Goal: Task Accomplishment & Management: Manage account settings

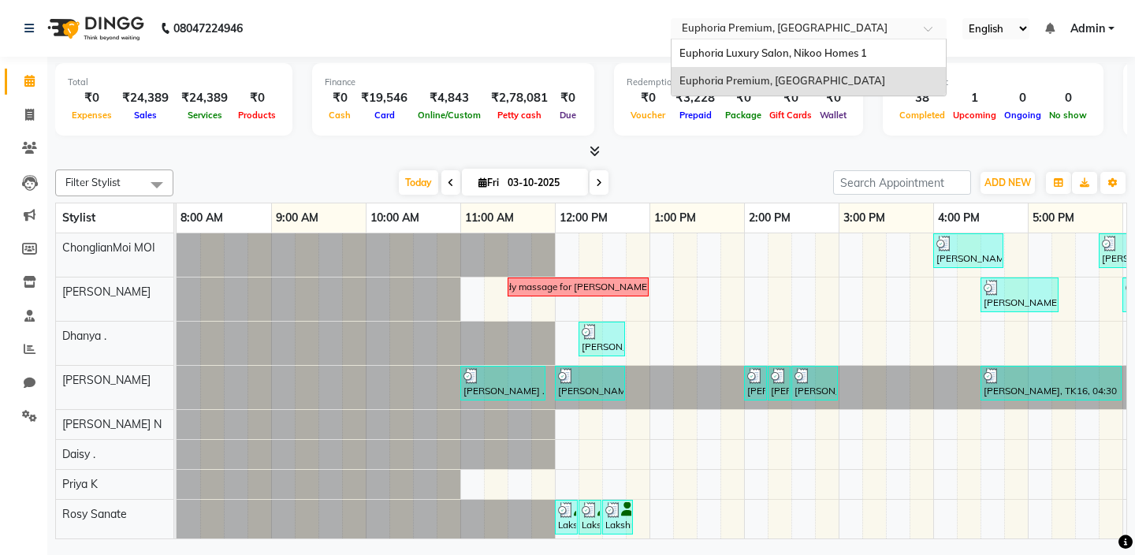
click at [930, 27] on span at bounding box center [934, 33] width 20 height 16
click at [875, 56] on div "Euphoria Luxury Salon, Nikoo Homes 1" at bounding box center [809, 53] width 274 height 28
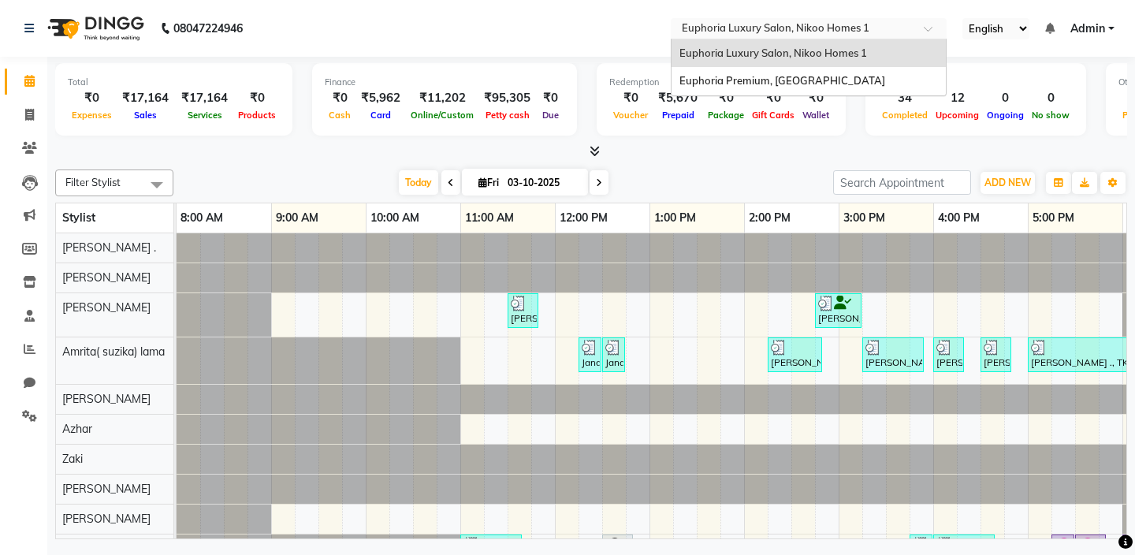
click at [930, 28] on span at bounding box center [934, 33] width 20 height 16
click at [866, 81] on div "Euphoria Premium, Hennur Road" at bounding box center [809, 81] width 274 height 28
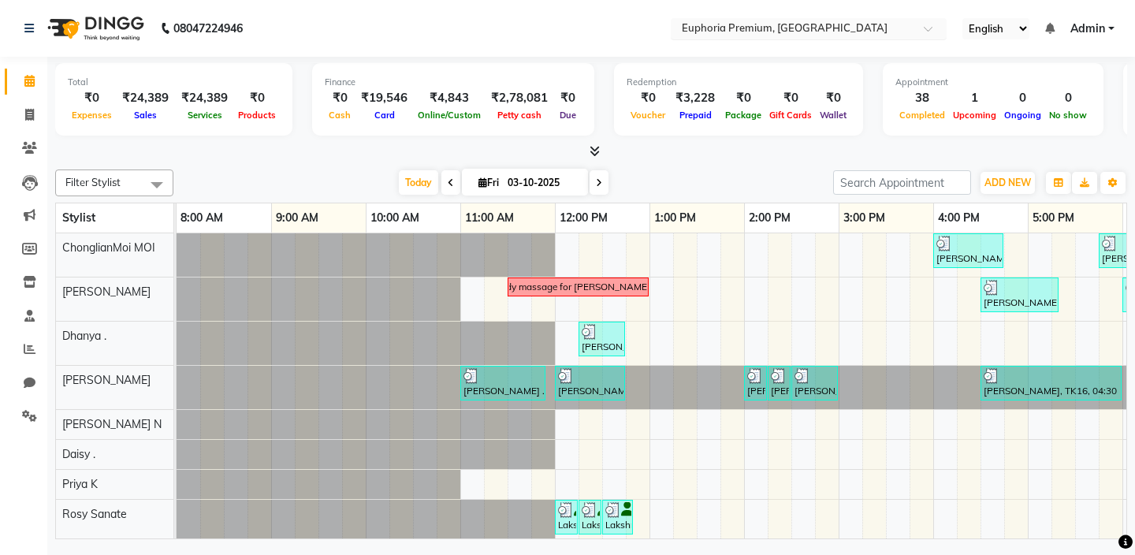
click at [821, 30] on input "text" at bounding box center [793, 30] width 229 height 16
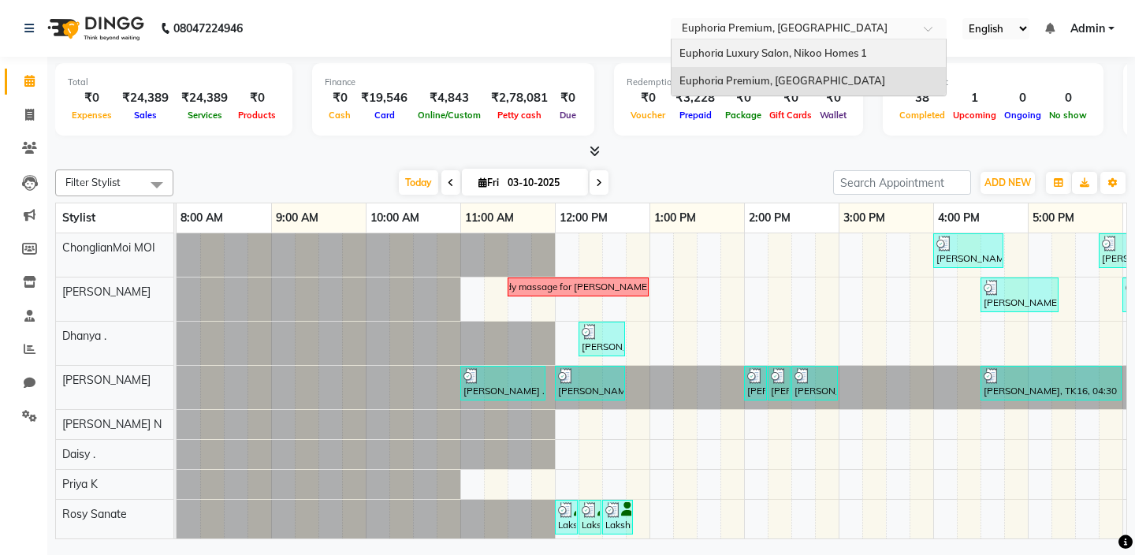
click at [805, 58] on span "Euphoria Luxury Salon, Nikoo Homes 1" at bounding box center [774, 53] width 188 height 13
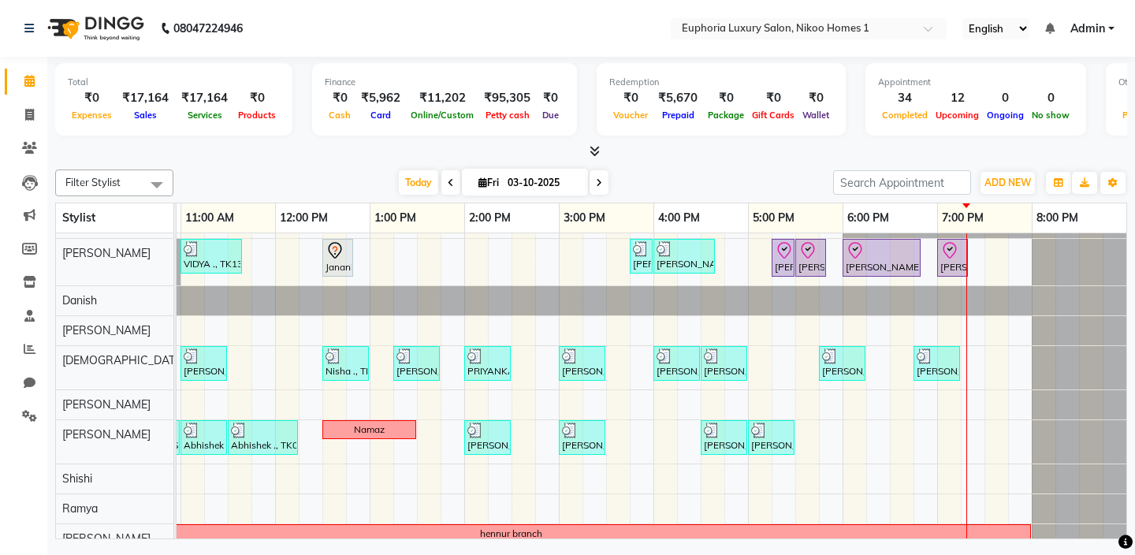
scroll to position [431, 0]
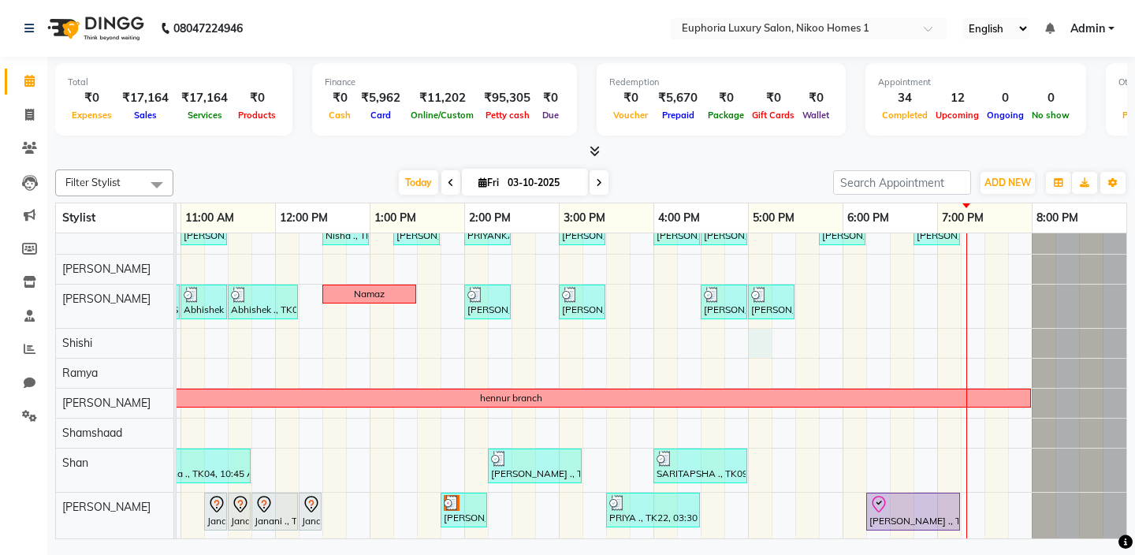
click at [759, 344] on div "Rob, TK14, 11:30 AM-11:50 AM, EL-Eyebrows Threading [PERSON_NAME], TK01, 02:45 …" at bounding box center [512, 170] width 1230 height 737
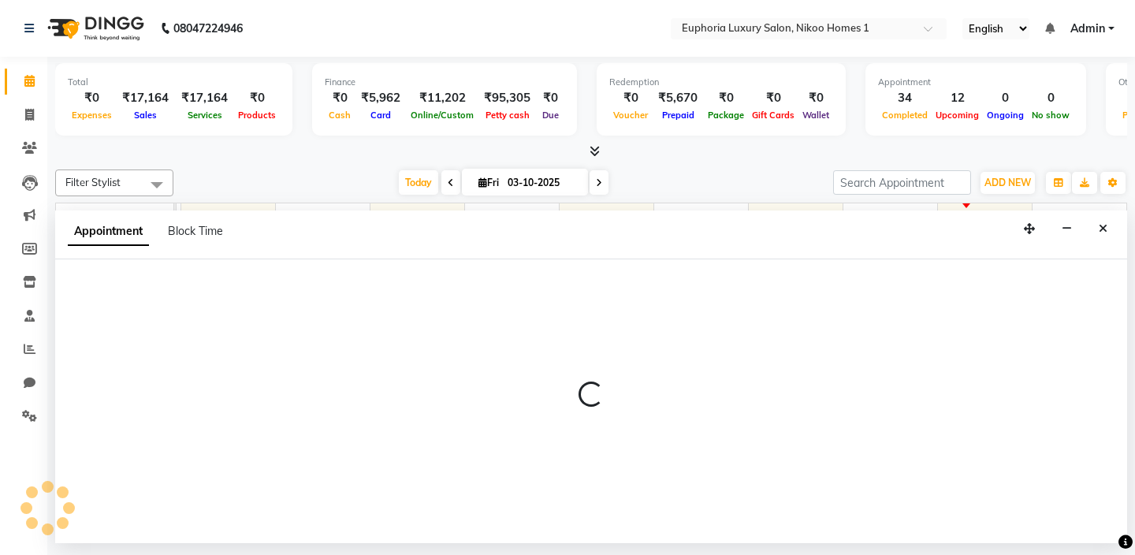
select select "85487"
select select "1020"
select select "tentative"
